Goal: Transaction & Acquisition: Purchase product/service

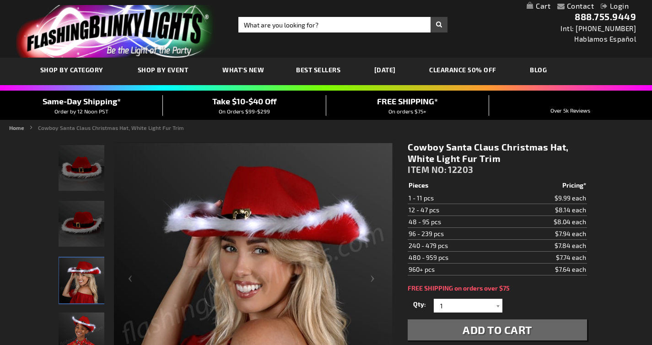
click at [580, 211] on td "$8.14 each" at bounding box center [546, 210] width 81 height 12
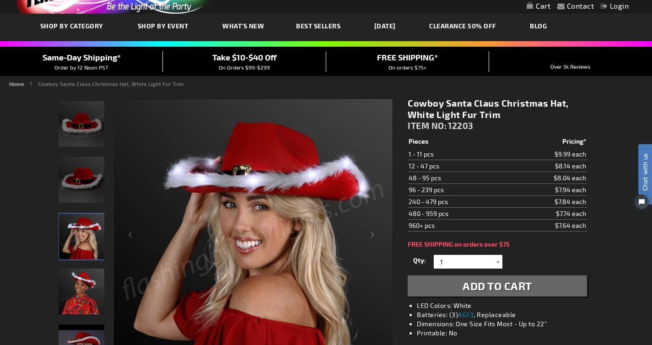
scroll to position [44, 0]
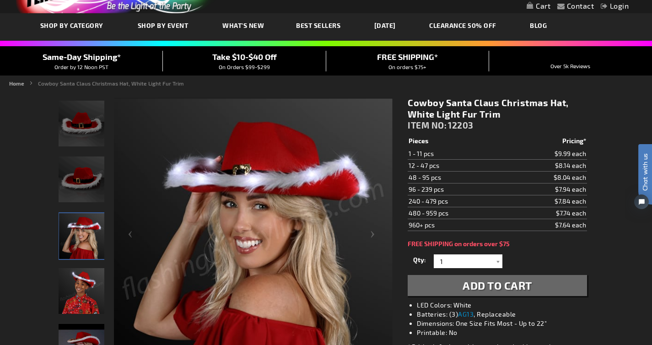
click at [63, 171] on img "Light Up Cowboy Santa Claus Hat LED Fur Trim" at bounding box center [82, 179] width 46 height 46
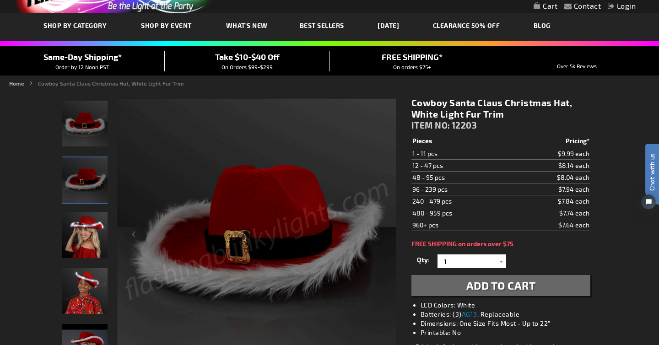
click at [90, 247] on div "Close dialog Get 10% Off Subscribe and save [DATE] Unlock Offer Submit" at bounding box center [329, 172] width 659 height 345
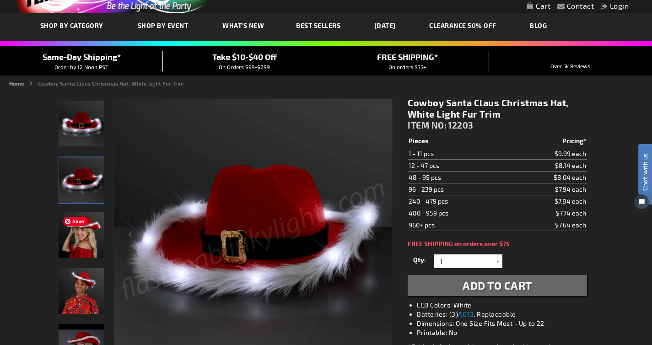
click at [90, 242] on img "Female displaying Light Up Cowboy Santa Claus Hat LED Fur Trim" at bounding box center [82, 235] width 46 height 46
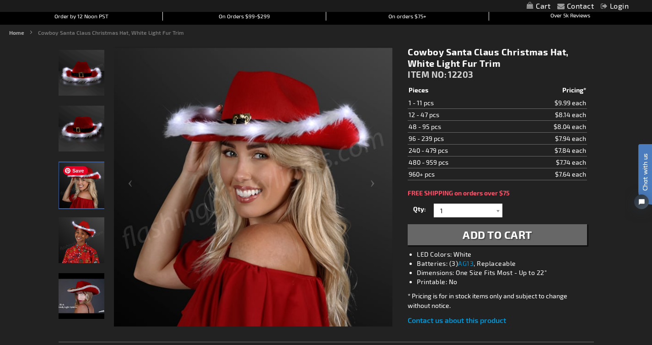
scroll to position [96, 0]
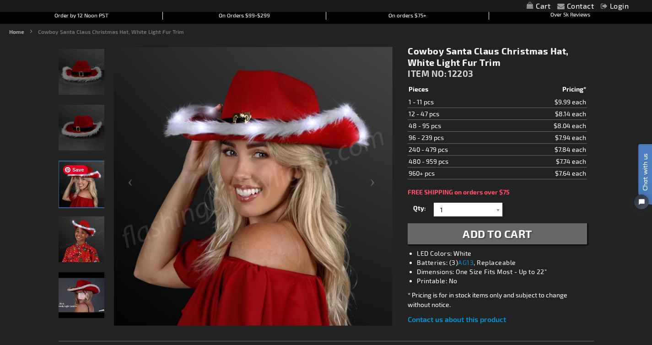
click at [90, 242] on img "Boy displaying Light Up Cowboy Santa Claus Hat LED Fur Trim" at bounding box center [82, 239] width 46 height 46
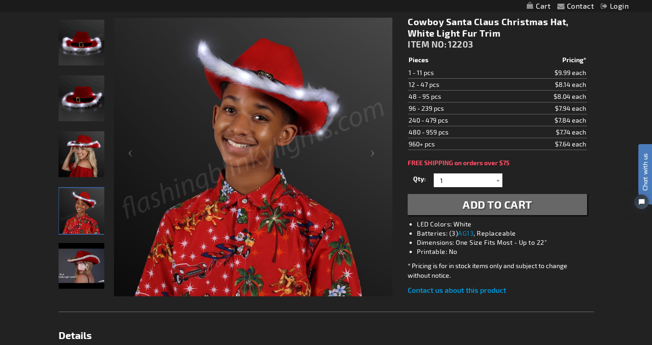
scroll to position [152, 0]
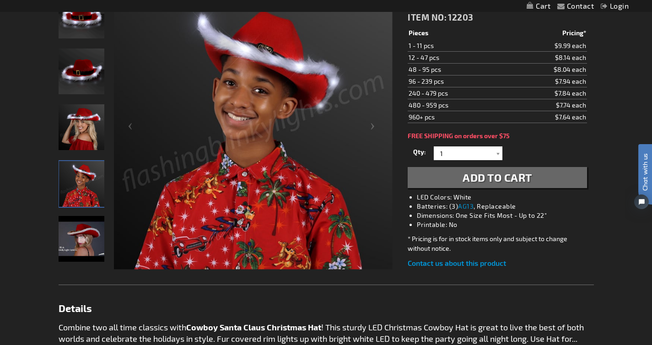
click at [87, 241] on img "Cowboy Santa Claus Christmas Hat, White Light Fur Trim" at bounding box center [82, 239] width 46 height 46
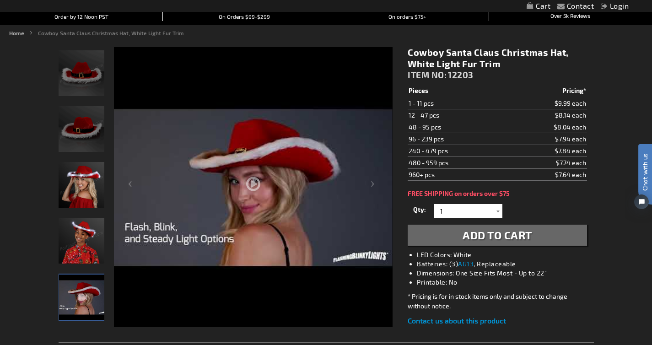
scroll to position [91, 0]
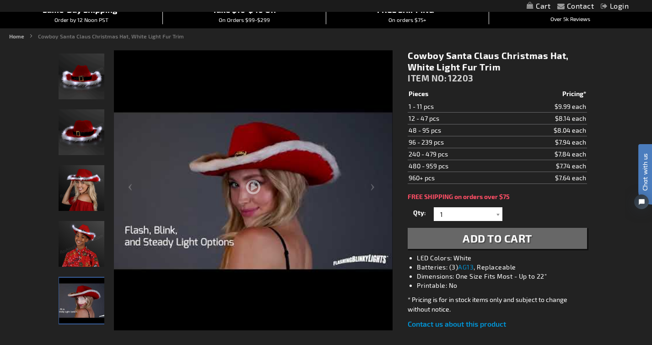
click at [78, 240] on img "Boy displaying Light Up Cowboy Santa Claus Hat LED Fur Trim" at bounding box center [82, 244] width 46 height 46
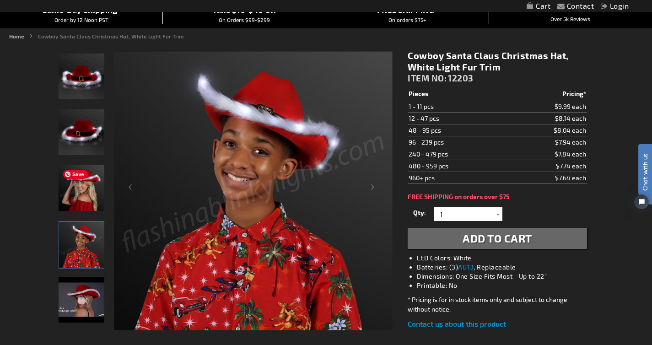
click at [84, 194] on img "Female displaying Light Up Cowboy Santa Claus Hat LED Fur Trim" at bounding box center [82, 188] width 46 height 46
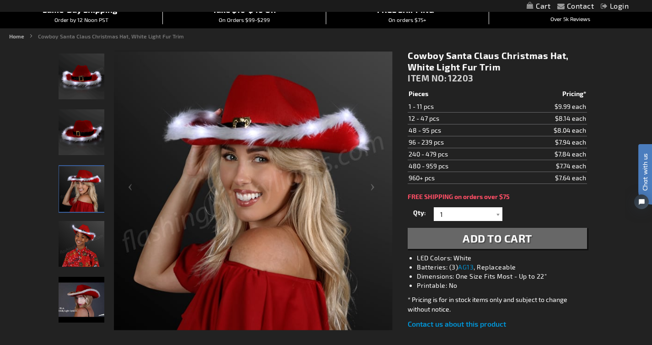
click at [93, 140] on img "Light Up Cowboy Santa Claus Hat LED Fur Trim" at bounding box center [82, 132] width 46 height 46
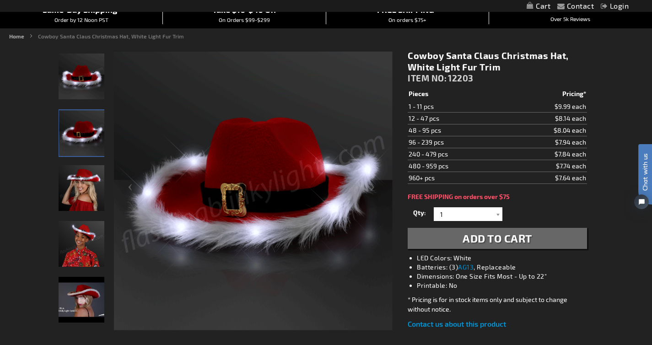
click at [92, 84] on img "Light Up Cowboy Santa Claus Hat LED Fur Trim" at bounding box center [82, 77] width 46 height 46
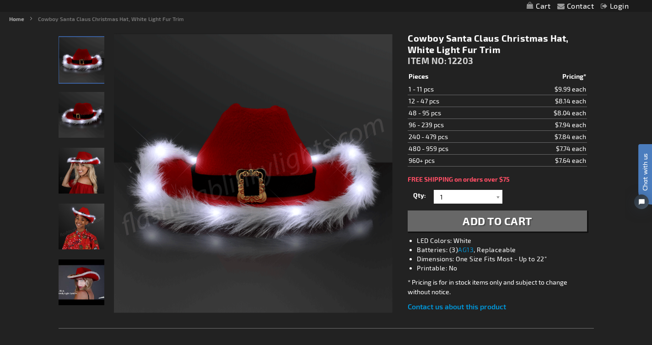
scroll to position [111, 0]
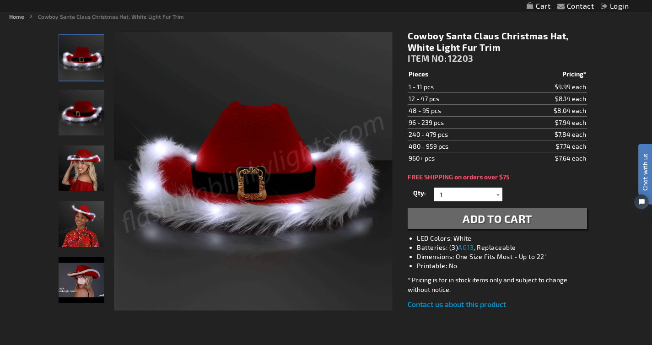
click at [593, 263] on li "Printable: No" at bounding box center [506, 265] width 179 height 9
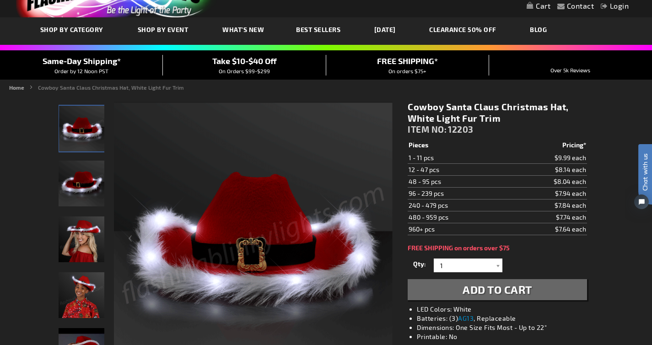
scroll to position [41, 0]
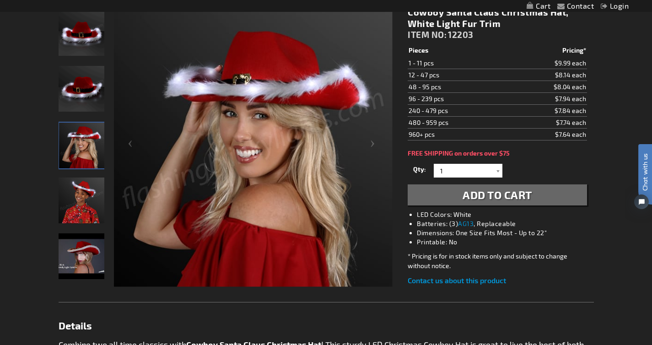
scroll to position [134, 0]
